Goal: Task Accomplishment & Management: Use online tool/utility

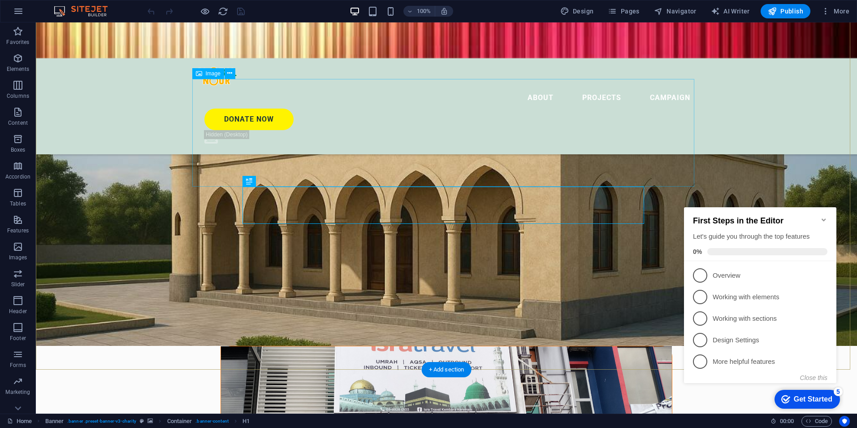
scroll to position [134, 0]
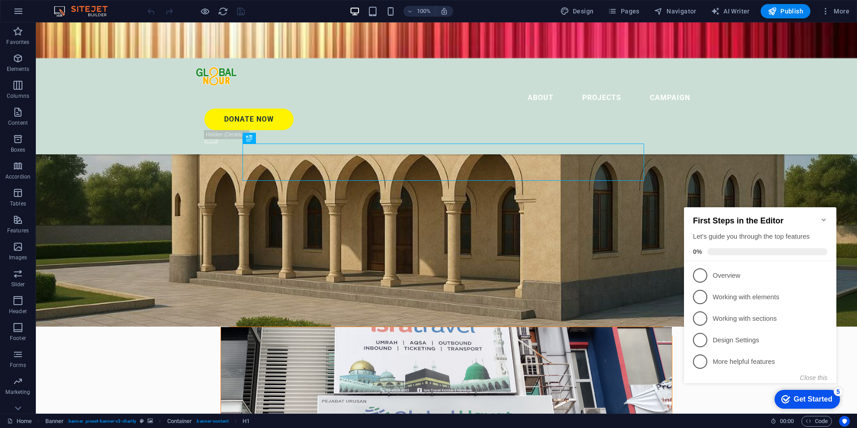
click at [821, 216] on icon "Minimize checklist" at bounding box center [823, 219] width 7 height 7
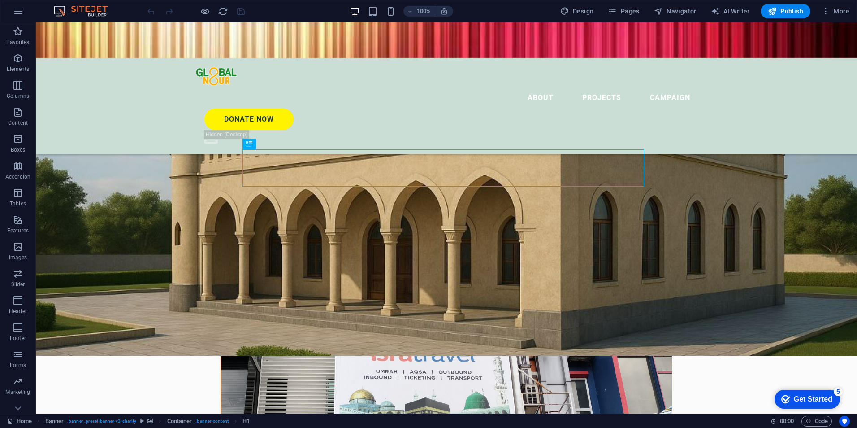
scroll to position [90, 0]
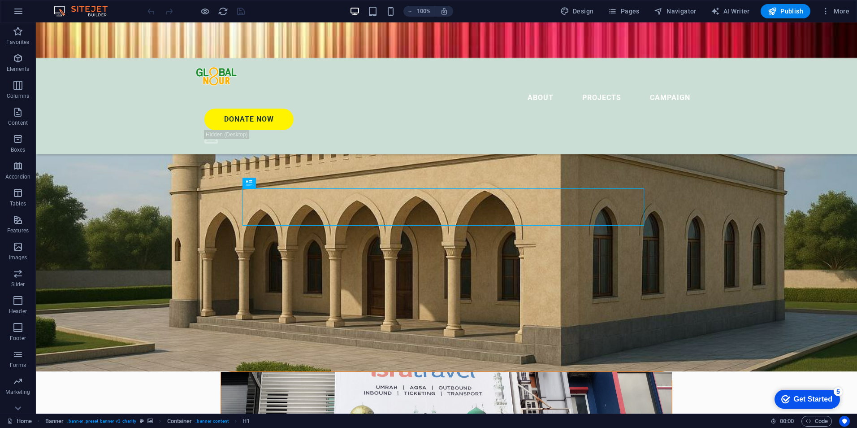
click at [824, 399] on div "Get Started" at bounding box center [813, 399] width 39 height 8
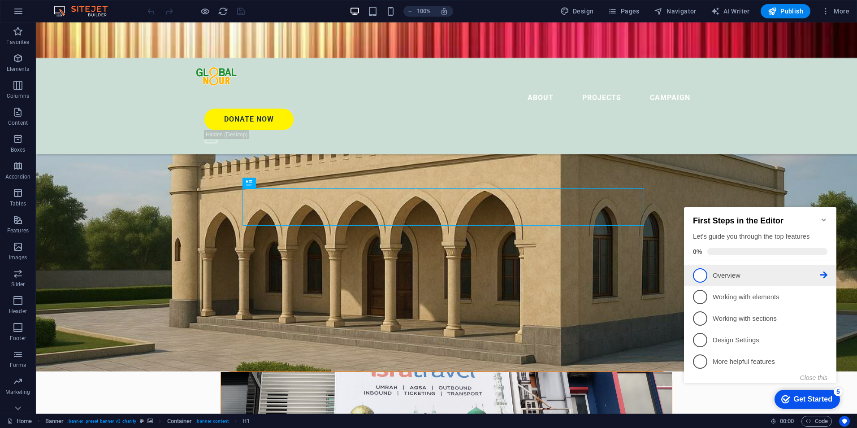
click at [697, 273] on span "1" at bounding box center [700, 275] width 14 height 14
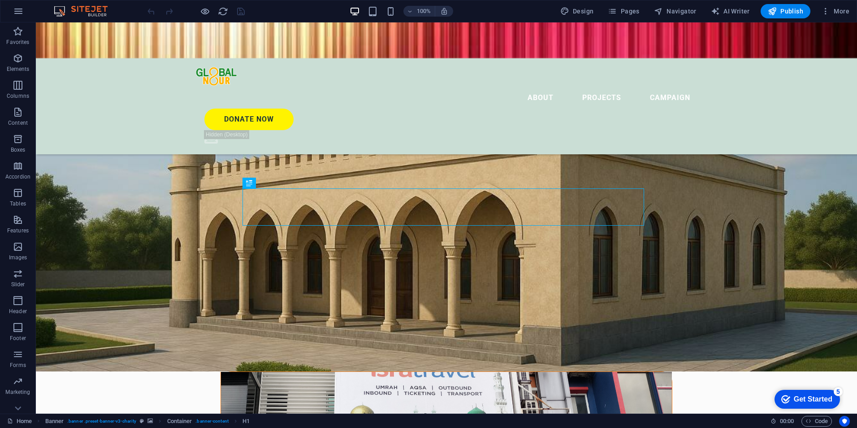
scroll to position [0, 0]
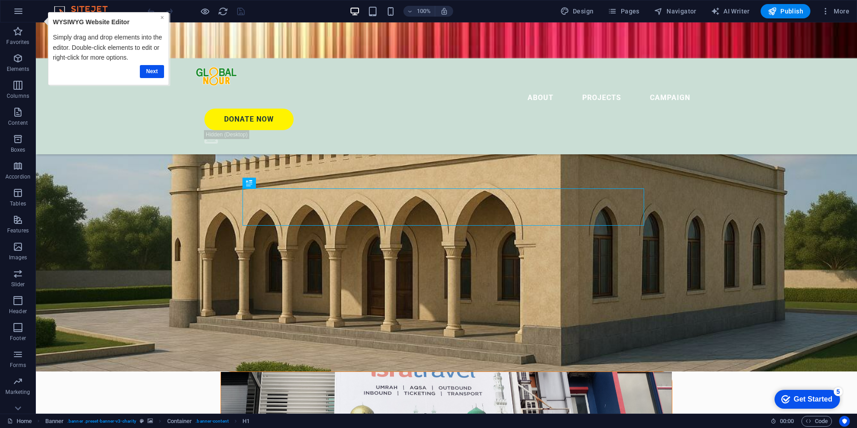
click at [161, 15] on link "×" at bounding box center [162, 17] width 4 height 7
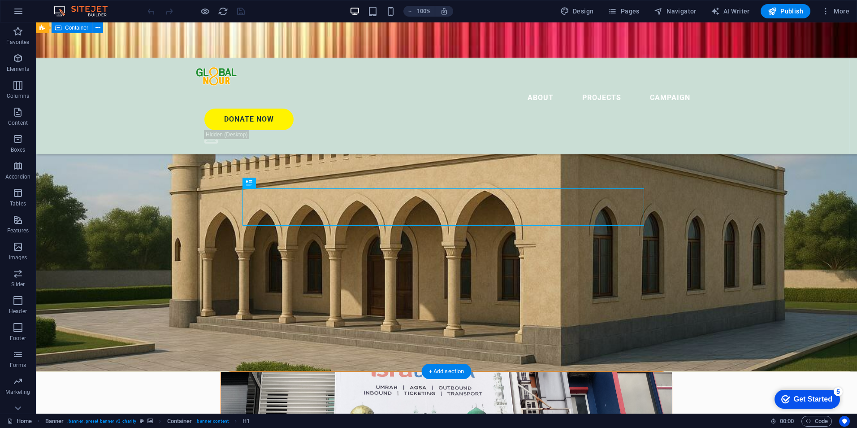
scroll to position [134, 0]
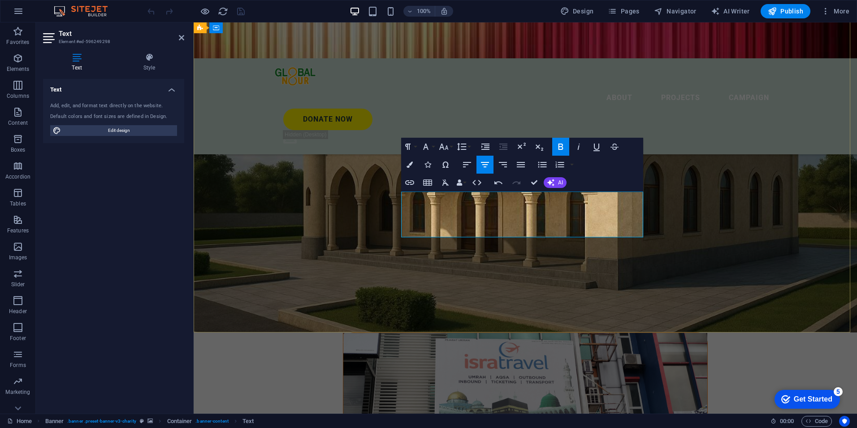
drag, startPoint x: 542, startPoint y: 219, endPoint x: 529, endPoint y: 218, distance: 13.0
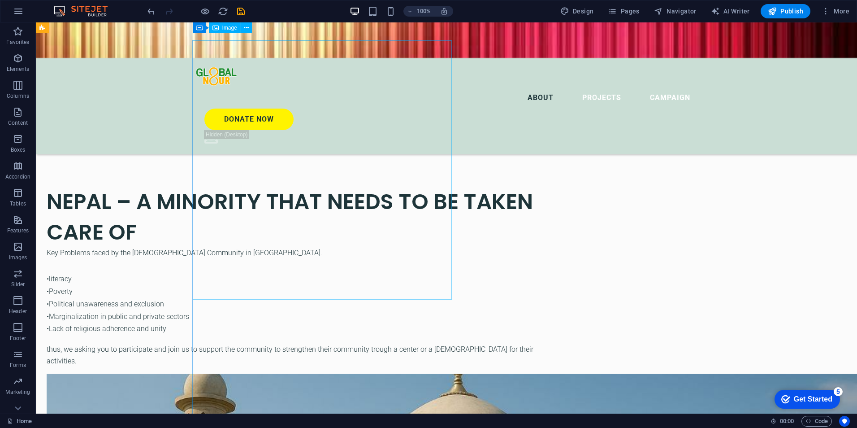
scroll to position [1832, 0]
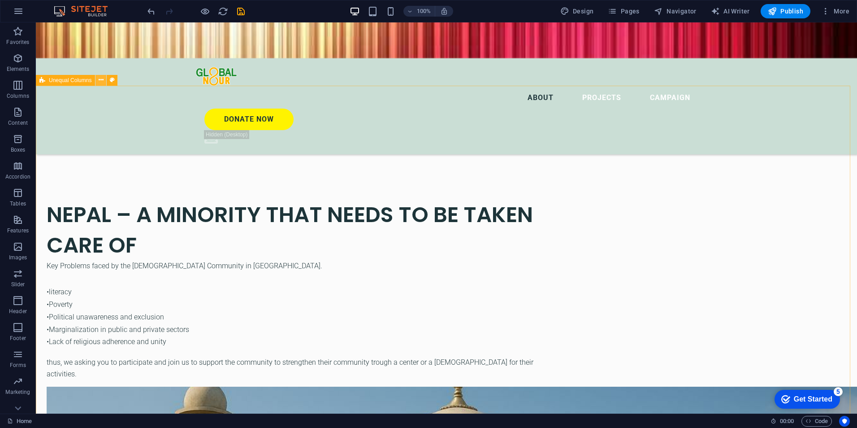
click at [100, 80] on icon at bounding box center [101, 79] width 5 height 9
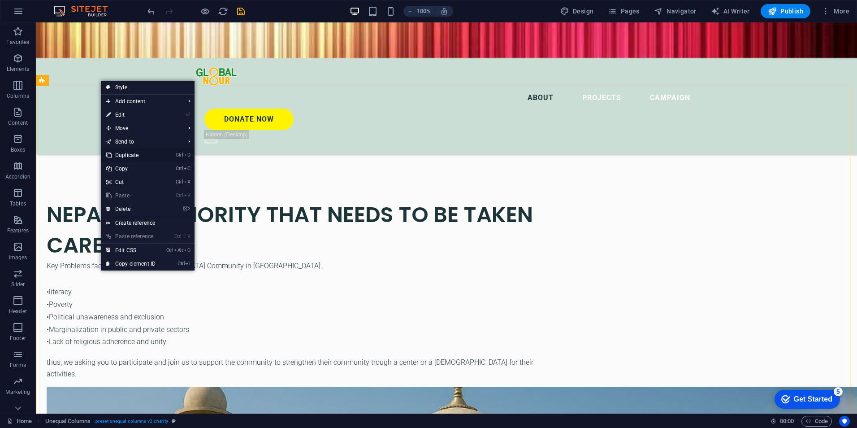
click at [129, 152] on link "Ctrl D Duplicate" at bounding box center [131, 154] width 60 height 13
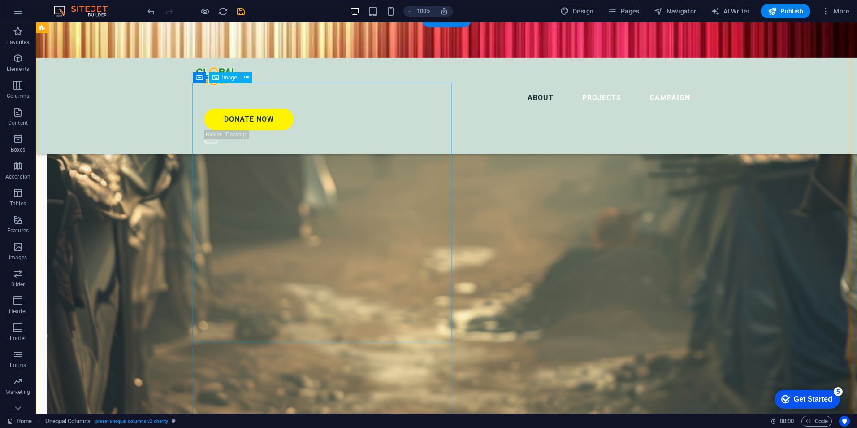
scroll to position [2686, 0]
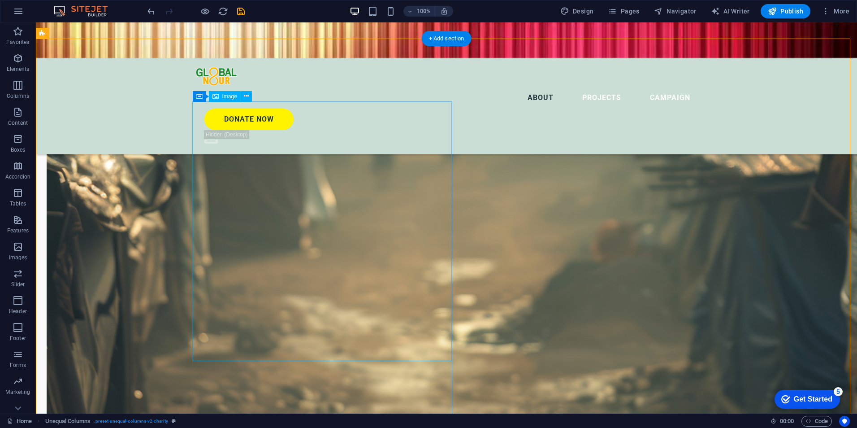
click at [246, 96] on icon at bounding box center [246, 95] width 5 height 9
click at [247, 96] on icon at bounding box center [246, 95] width 5 height 9
click at [246, 96] on icon at bounding box center [246, 95] width 5 height 9
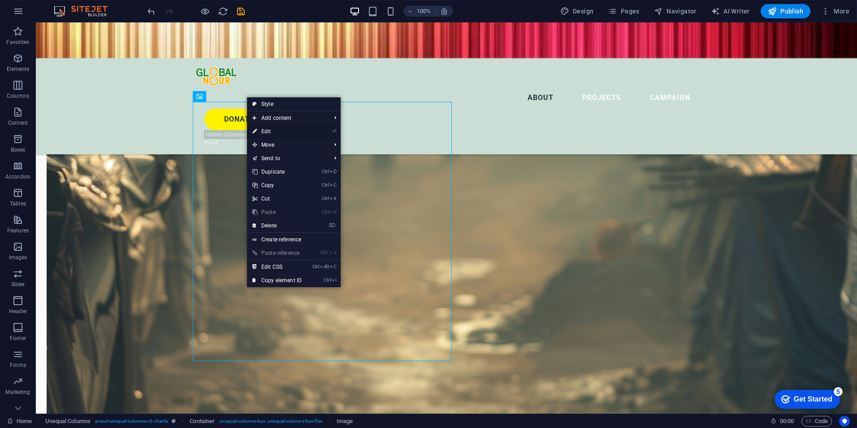
click at [270, 130] on link "⏎ Edit" at bounding box center [277, 131] width 60 height 13
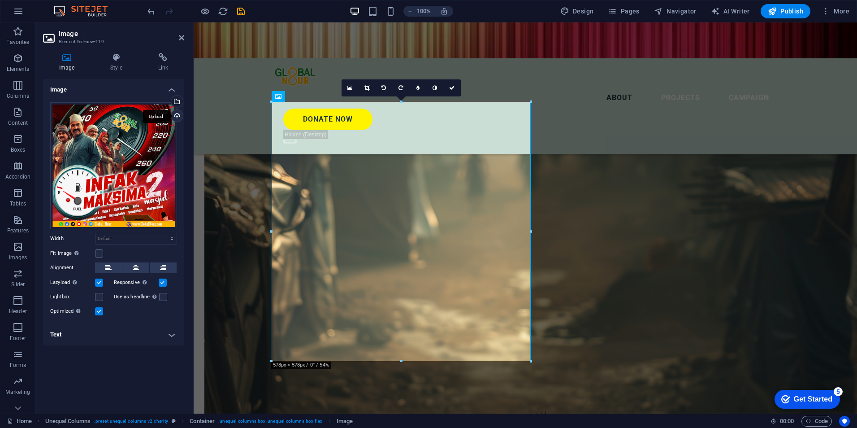
click at [178, 116] on div "Upload" at bounding box center [175, 116] width 13 height 13
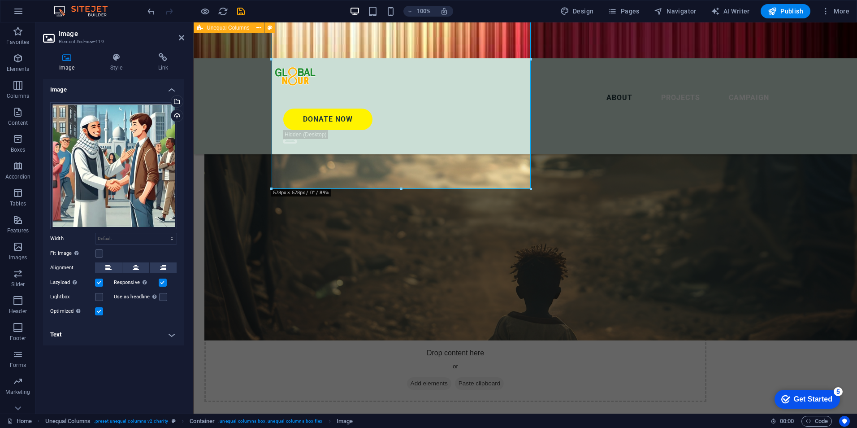
scroll to position [2865, 0]
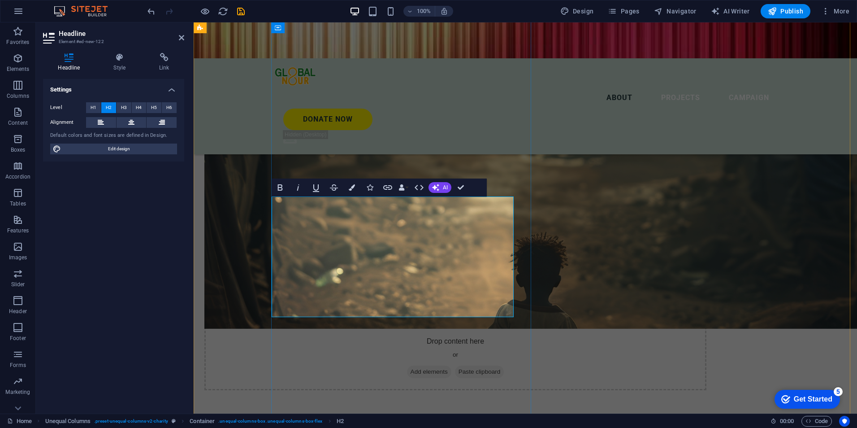
drag, startPoint x: 343, startPoint y: 299, endPoint x: 283, endPoint y: 221, distance: 98.9
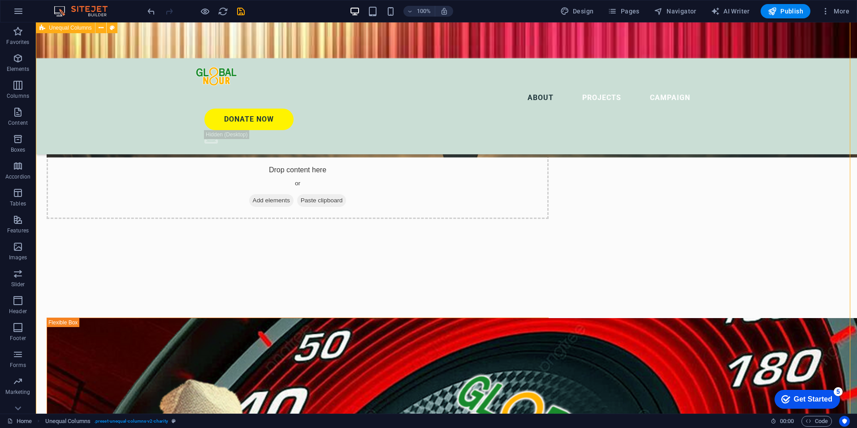
scroll to position [3000, 0]
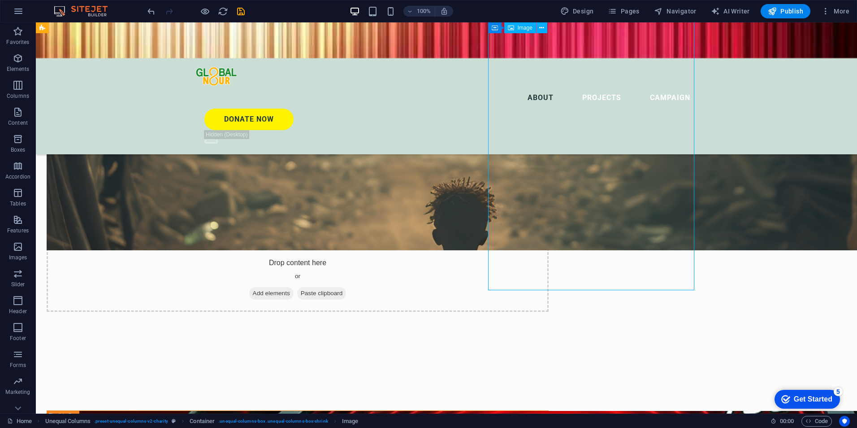
scroll to position [2865, 0]
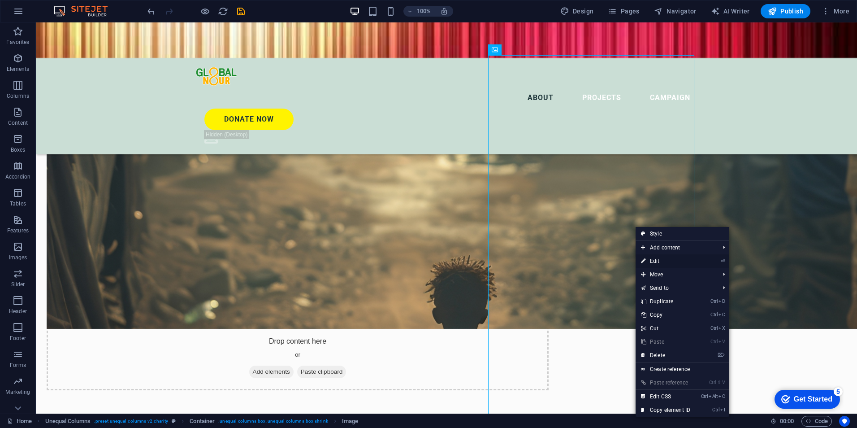
click at [673, 260] on link "⏎ Edit" at bounding box center [666, 260] width 60 height 13
select select "%"
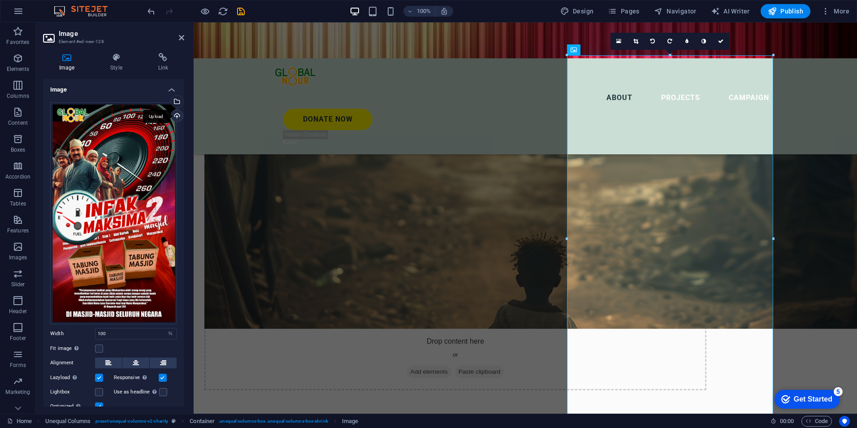
click at [174, 117] on div "Upload" at bounding box center [175, 116] width 13 height 13
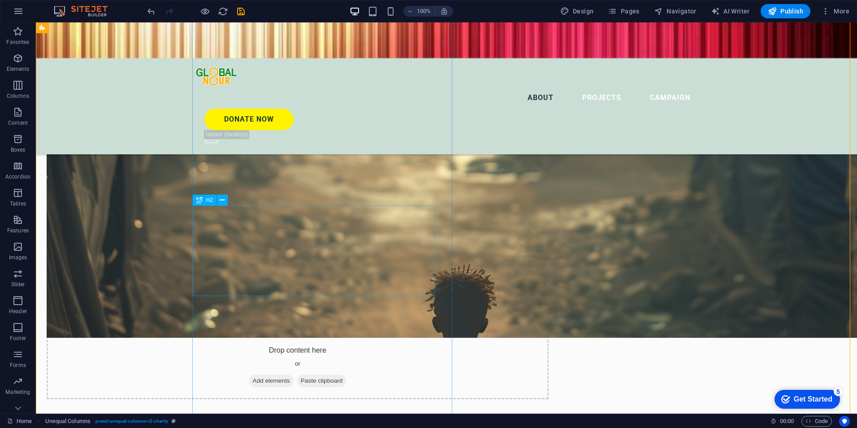
scroll to position [2910, 0]
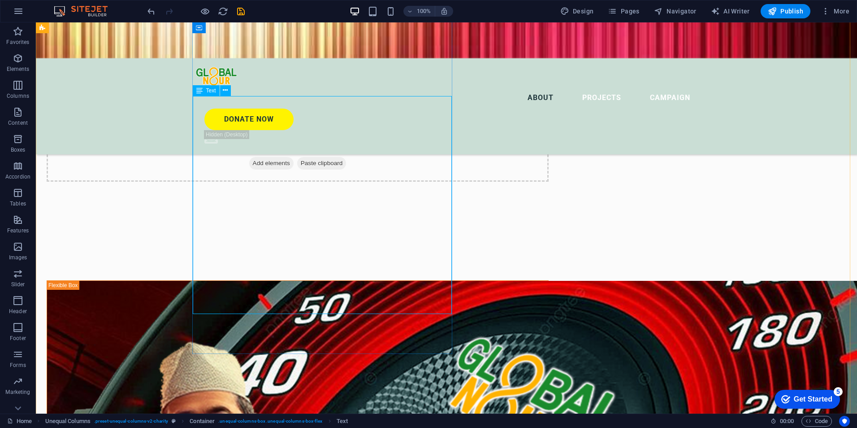
scroll to position [3089, 0]
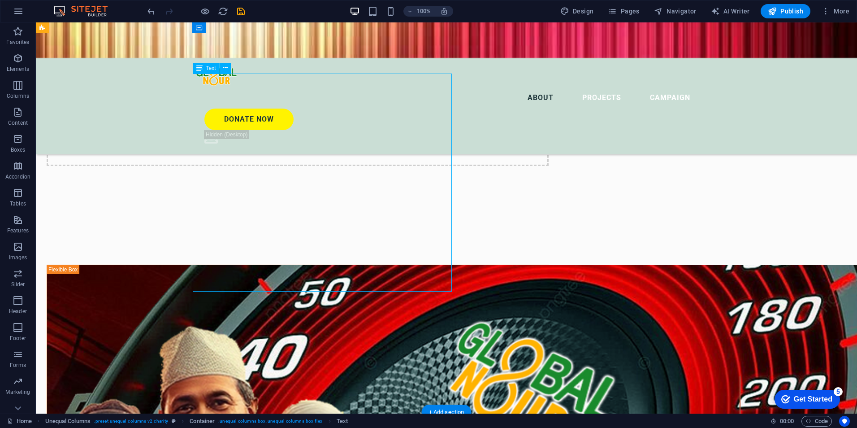
drag, startPoint x: 383, startPoint y: 285, endPoint x: 265, endPoint y: 253, distance: 122.0
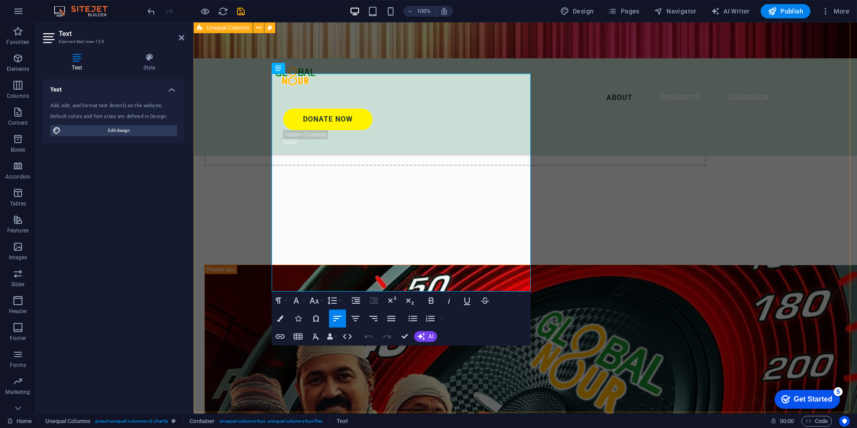
drag, startPoint x: 447, startPoint y: 285, endPoint x: 268, endPoint y: 77, distance: 275.0
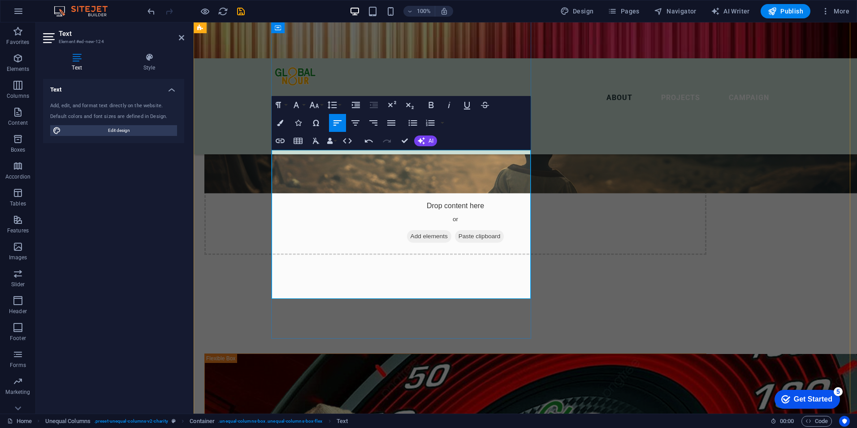
scroll to position [3000, 0]
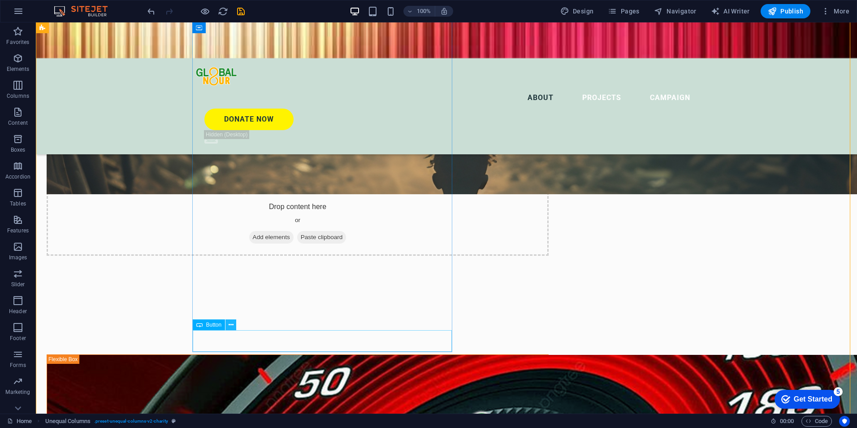
click at [230, 326] on icon at bounding box center [231, 324] width 5 height 9
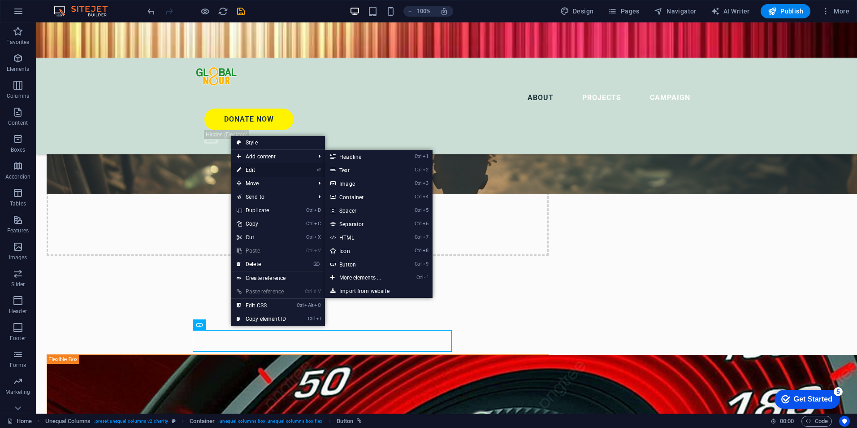
click at [271, 169] on link "⏎ Edit" at bounding box center [261, 169] width 60 height 13
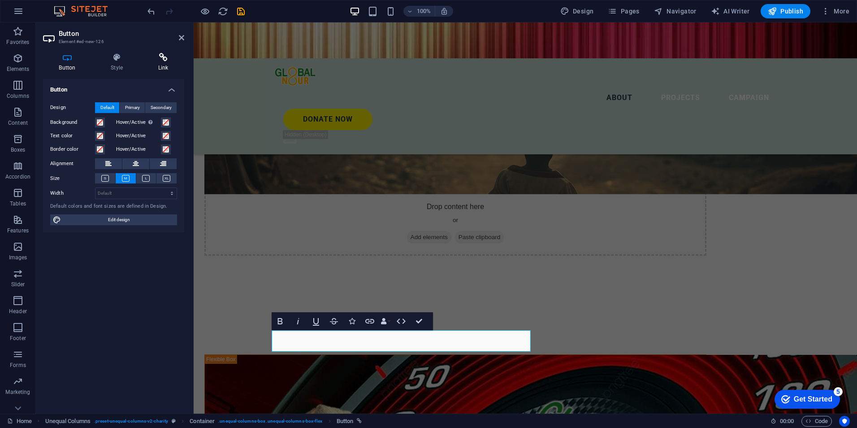
click at [161, 60] on icon at bounding box center [163, 57] width 42 height 9
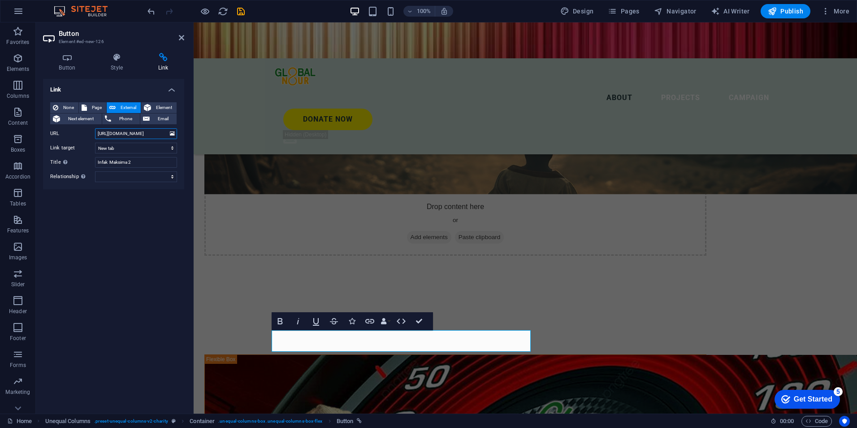
click at [157, 132] on input "[URL][DOMAIN_NAME]" at bounding box center [136, 133] width 82 height 11
drag, startPoint x: 305, startPoint y: 154, endPoint x: 239, endPoint y: 131, distance: 69.6
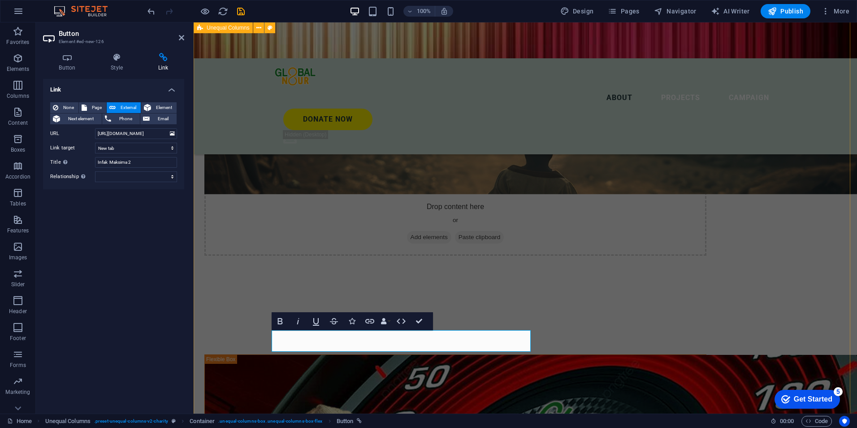
scroll to position [0, 0]
click at [112, 133] on input "[URL][DOMAIN_NAME]" at bounding box center [136, 133] width 82 height 11
drag, startPoint x: 305, startPoint y: 154, endPoint x: 252, endPoint y: 142, distance: 54.8
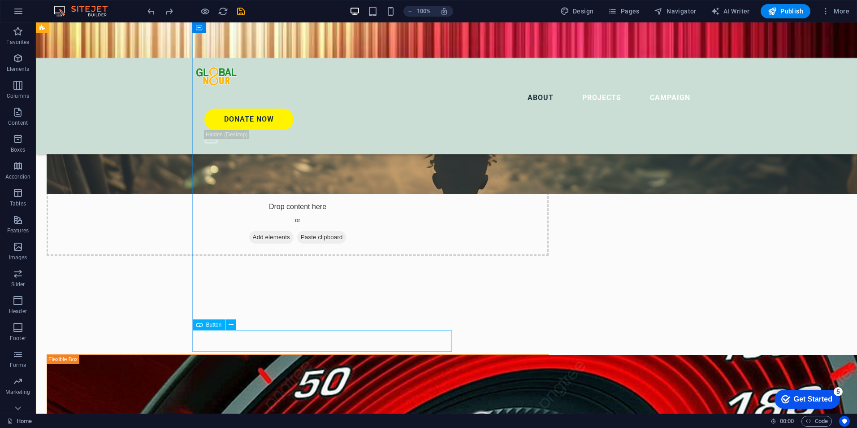
click at [233, 322] on icon at bounding box center [231, 324] width 5 height 9
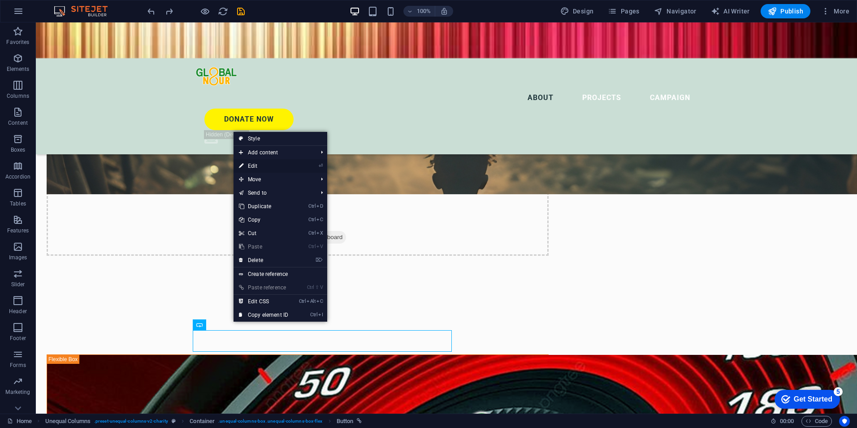
click at [270, 166] on link "⏎ Edit" at bounding box center [264, 165] width 60 height 13
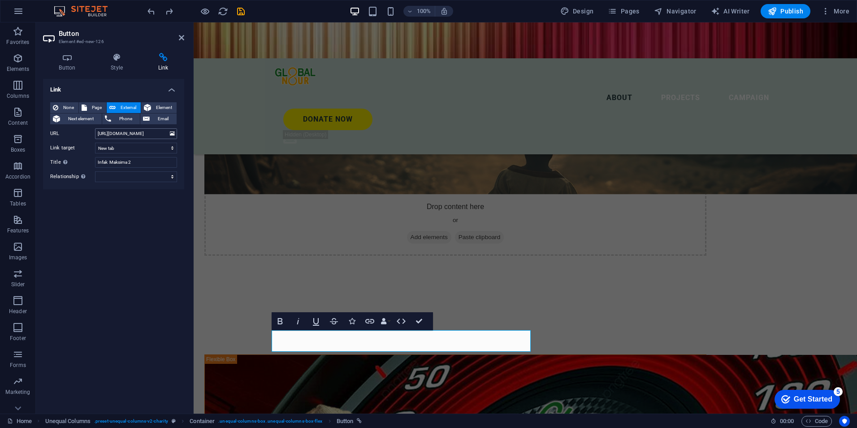
click at [142, 135] on input "[URL][DOMAIN_NAME]" at bounding box center [136, 133] width 82 height 11
click at [160, 134] on input "[URL][DOMAIN_NAME]" at bounding box center [136, 133] width 82 height 11
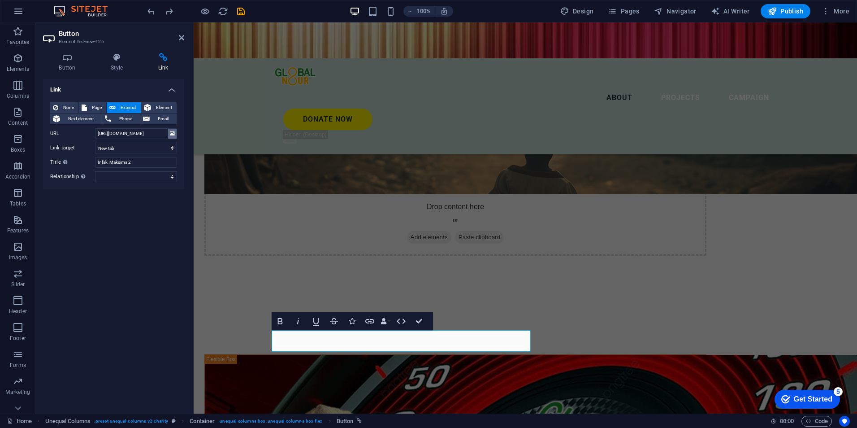
scroll to position [0, 2]
drag, startPoint x: 112, startPoint y: 132, endPoint x: 185, endPoint y: 130, distance: 72.6
click at [185, 130] on div "Button Style Link Button Design Default Primary Secondary Background Hover/Acti…" at bounding box center [114, 230] width 156 height 368
click at [111, 131] on input "https://[URL][DOMAIN_NAME]" at bounding box center [136, 133] width 82 height 11
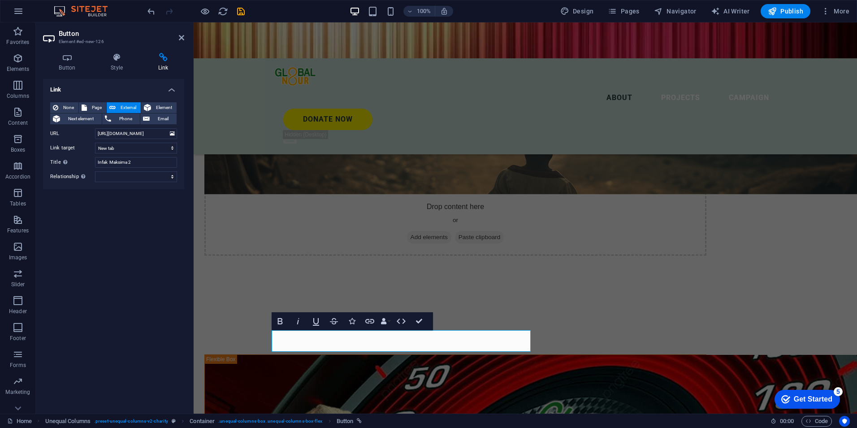
type input "[URL][DOMAIN_NAME]"
click at [96, 209] on div "Link None Page External Element Next element Phone Email Page Home Legal Notice…" at bounding box center [113, 242] width 141 height 327
click at [181, 35] on icon at bounding box center [181, 37] width 5 height 7
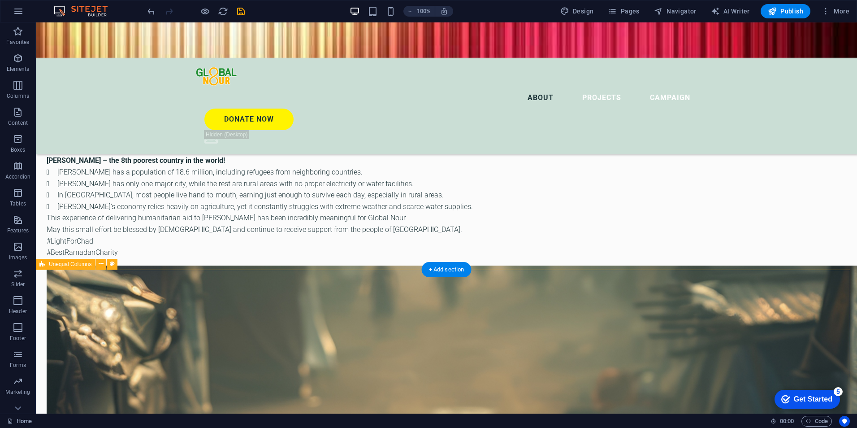
scroll to position [2417, 0]
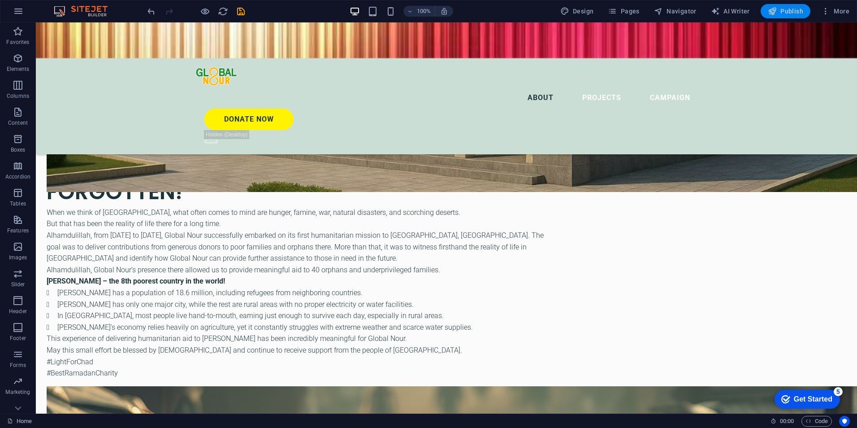
click at [779, 9] on span "Publish" at bounding box center [785, 11] width 35 height 9
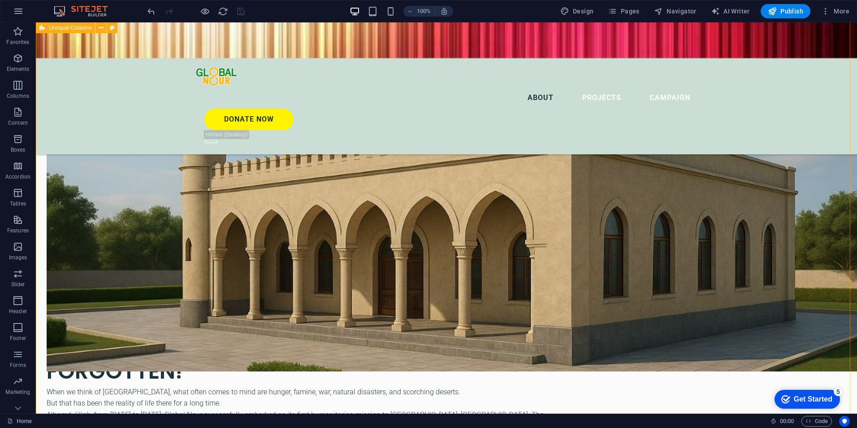
scroll to position [2206, 0]
